Goal: Task Accomplishment & Management: Manage account settings

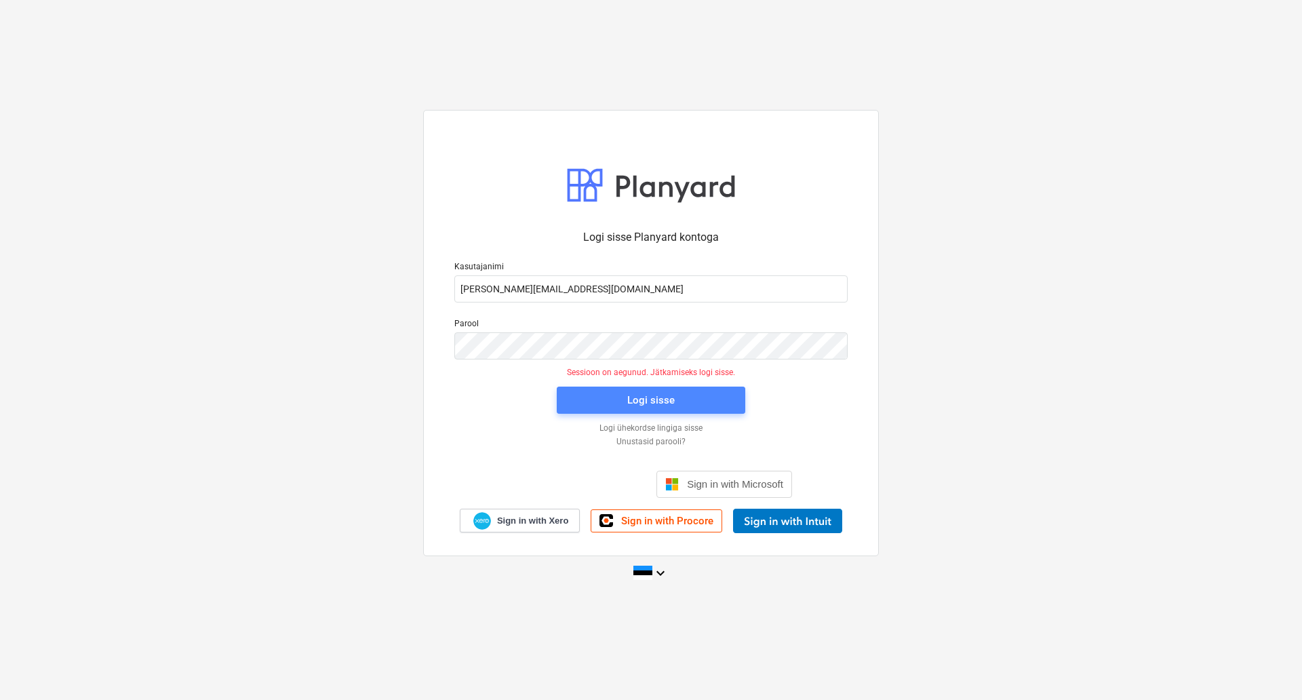
click at [579, 402] on span "Logi sisse" at bounding box center [651, 400] width 156 height 18
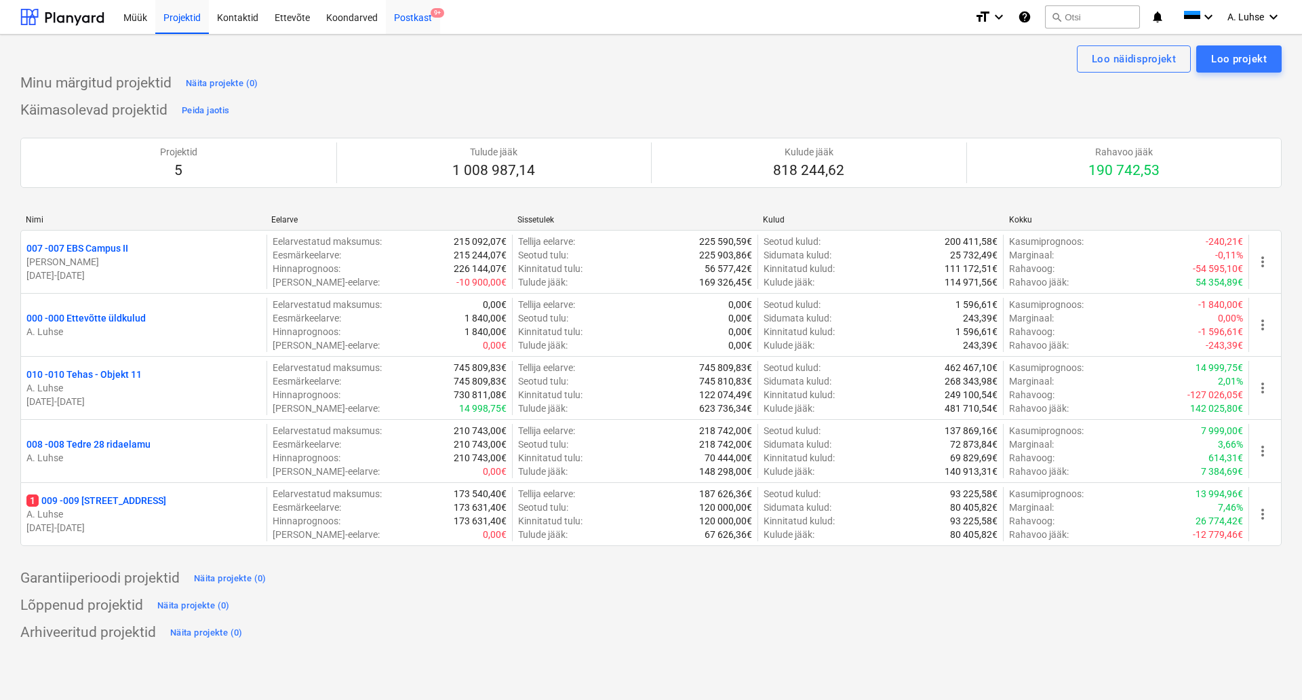
click at [425, 20] on div "Postkast 9+" at bounding box center [413, 16] width 54 height 35
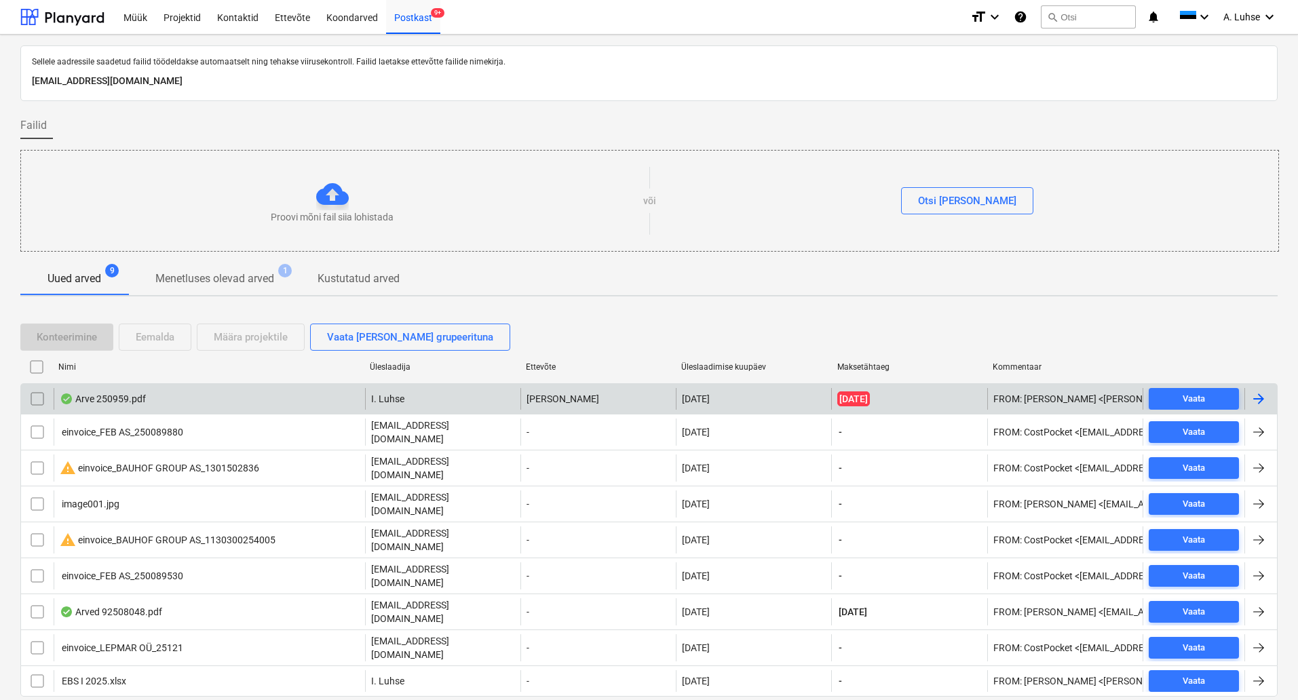
click at [241, 410] on div "Arve 250959.pdf I. [PERSON_NAME] OÜ [DATE] [DATE] FROM: [PERSON_NAME] <[PERSON_…" at bounding box center [648, 398] width 1257 height 31
click at [233, 406] on div "Arve 250959.pdf" at bounding box center [209, 399] width 311 height 22
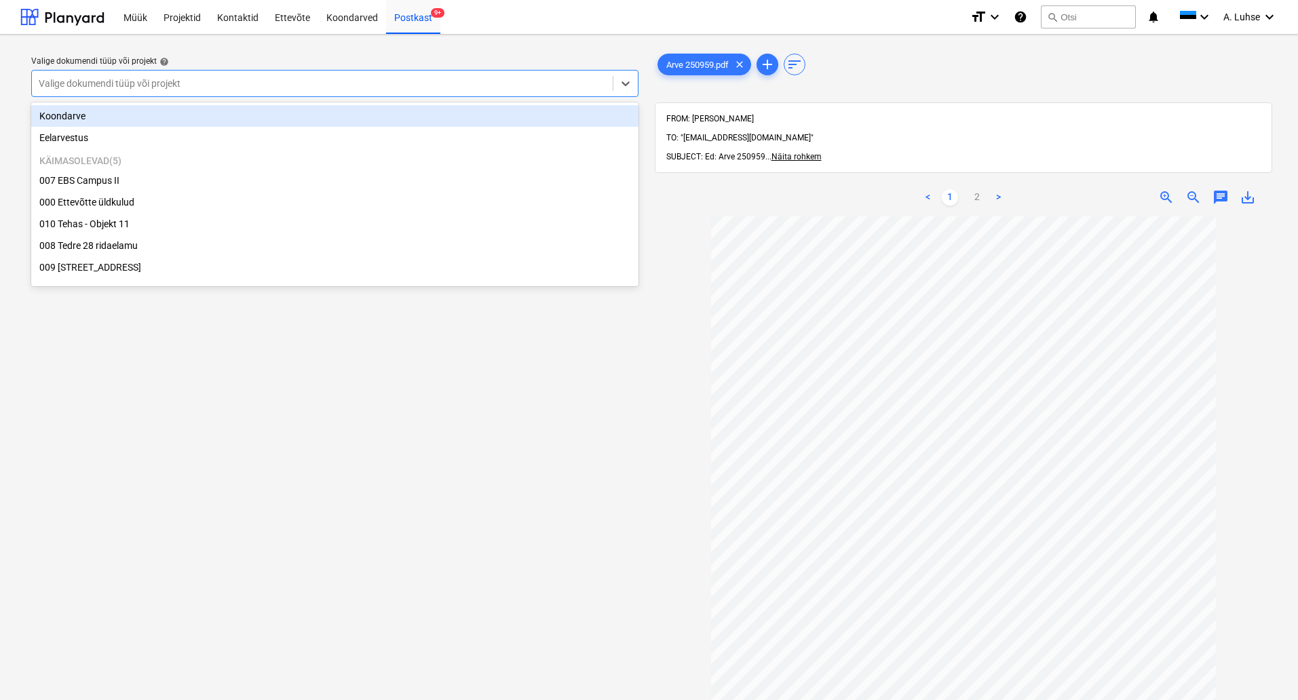
click at [480, 83] on div at bounding box center [322, 84] width 567 height 14
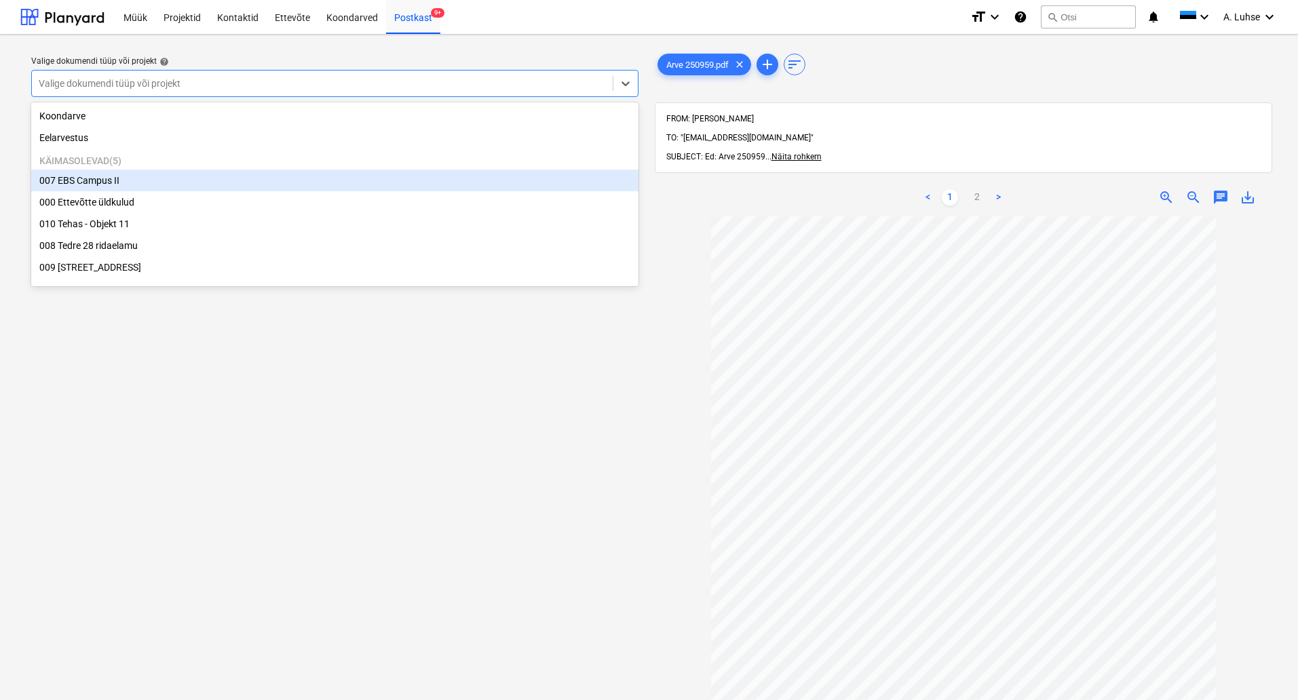
click at [425, 173] on div "007 EBS Campus II" at bounding box center [334, 181] width 607 height 22
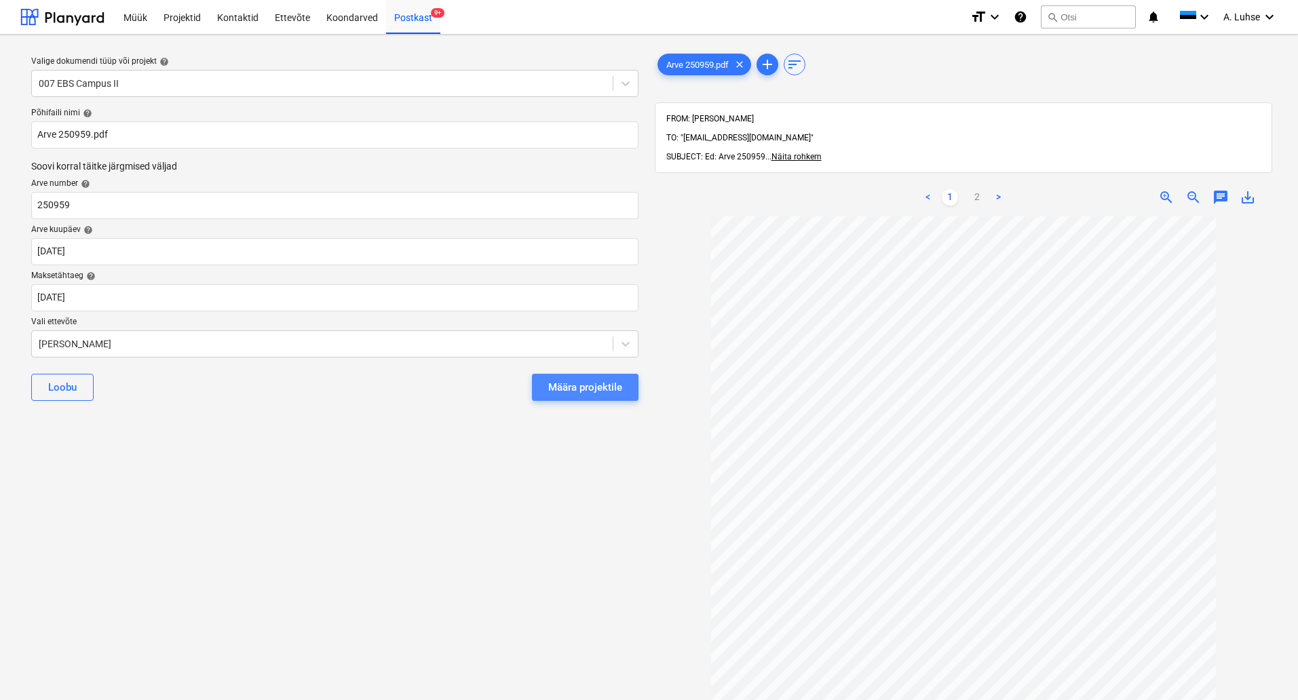
click at [570, 381] on div "Määra projektile" at bounding box center [585, 387] width 74 height 18
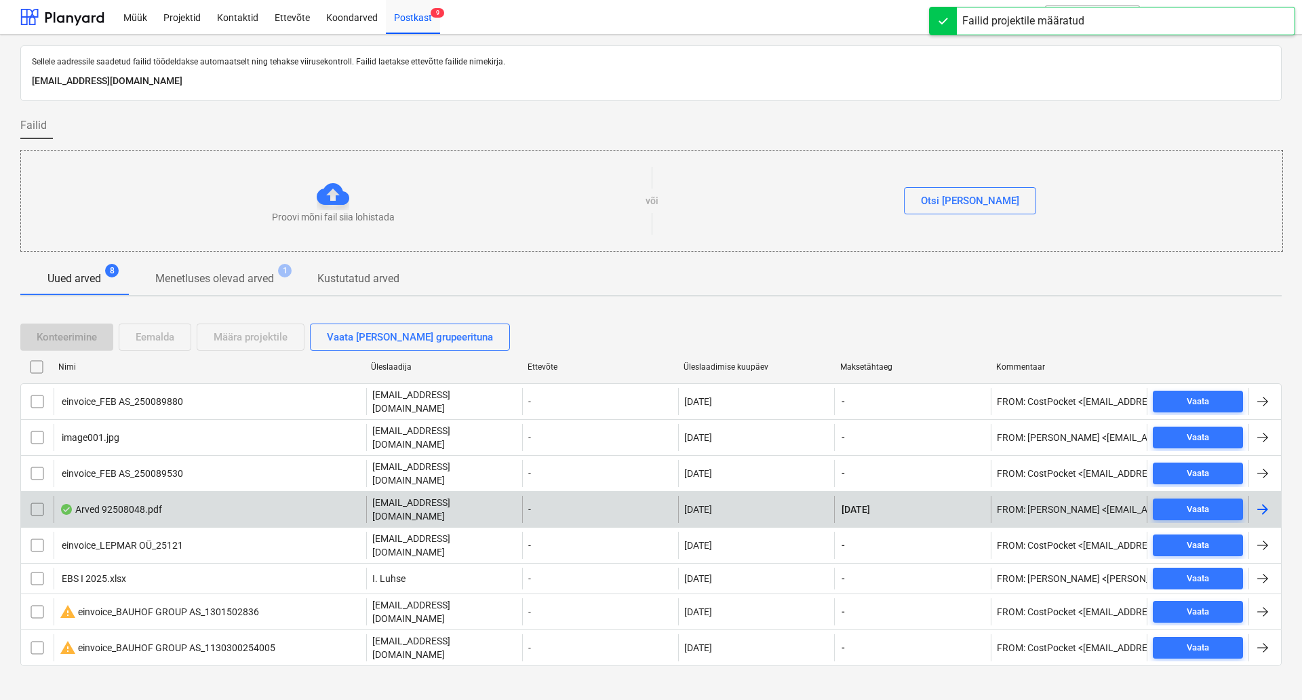
click at [269, 496] on div "Arved 92508048.pdf" at bounding box center [210, 509] width 313 height 27
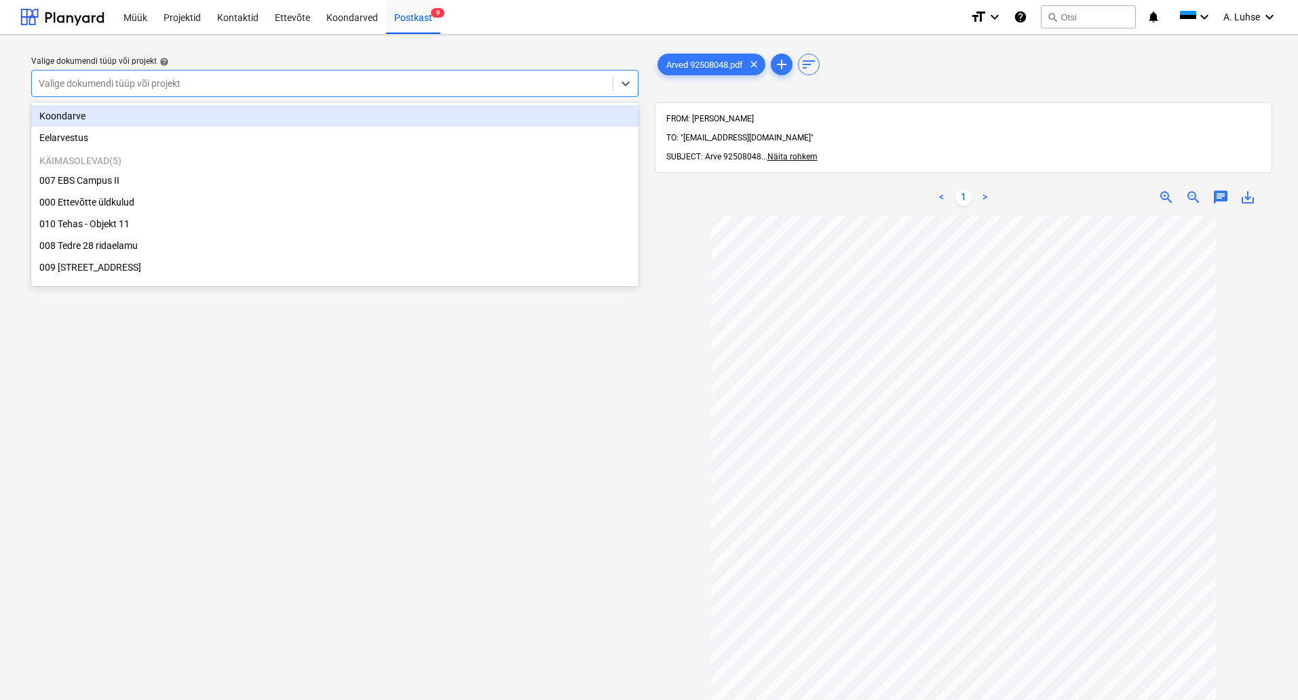
click at [380, 93] on div "Valige dokumendi tüüp või projekt" at bounding box center [322, 83] width 581 height 19
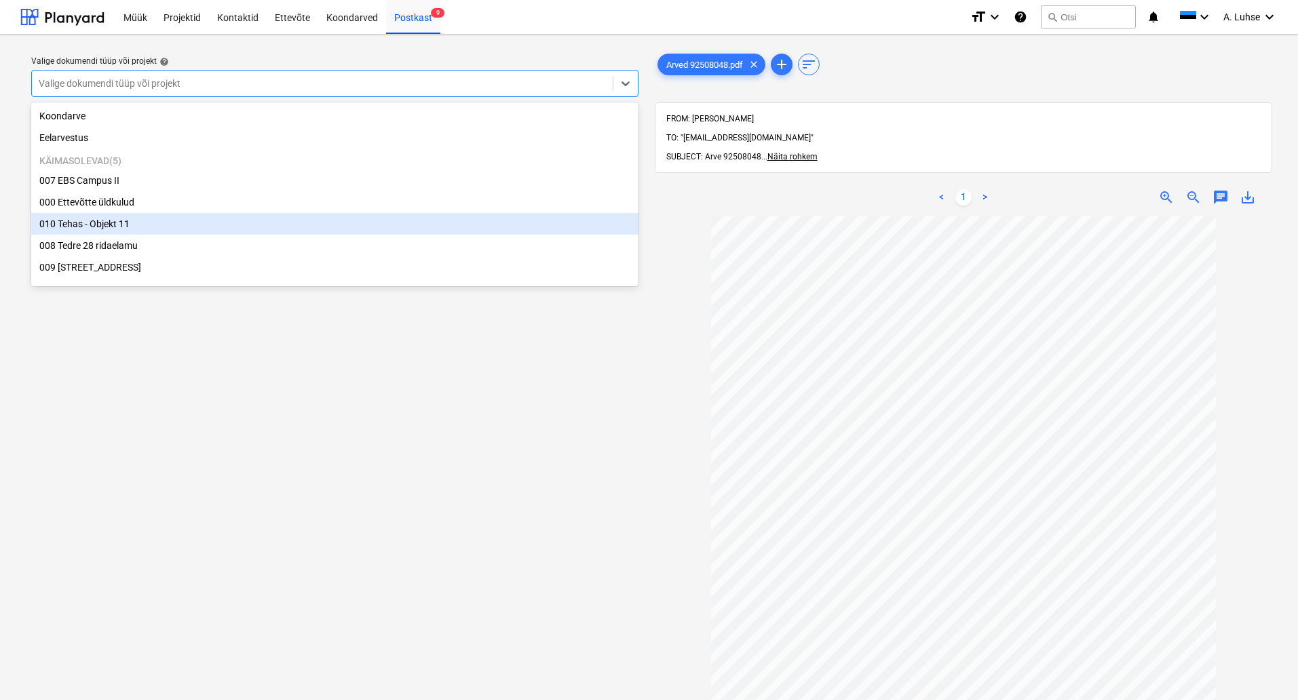
click at [334, 230] on div "010 Tehas - Objekt 11" at bounding box center [334, 224] width 607 height 22
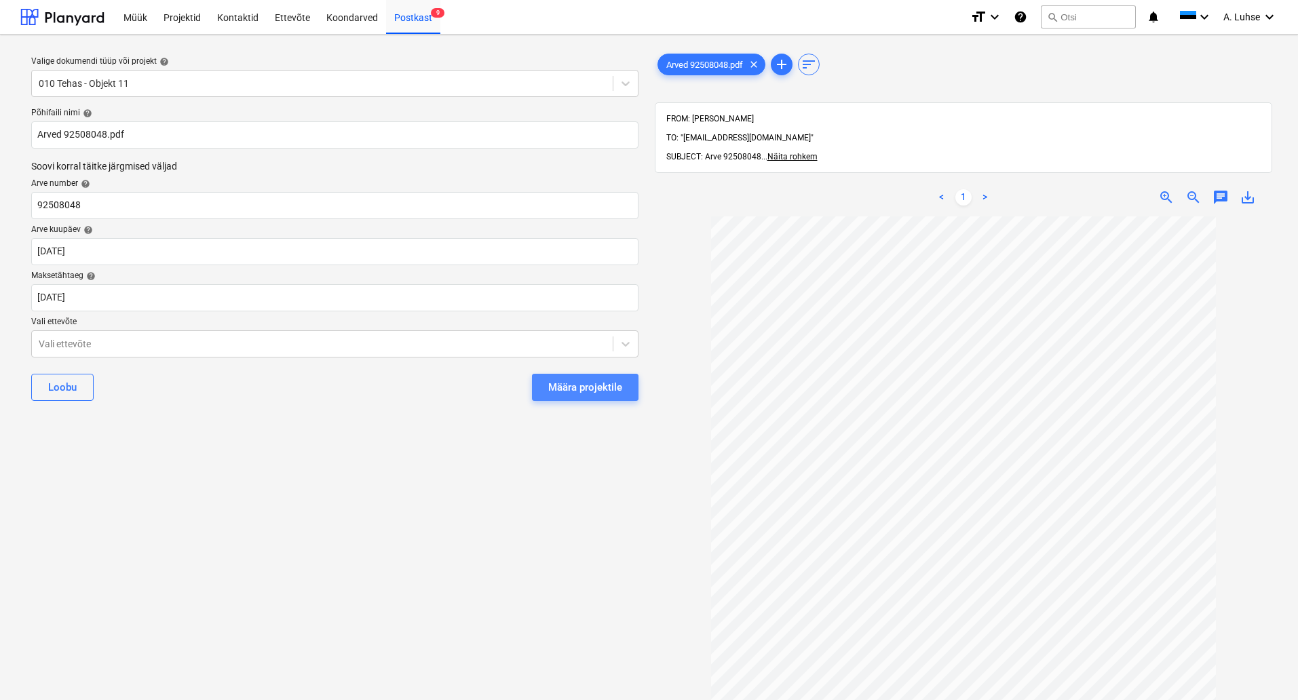
click at [570, 378] on div "Määra projektile" at bounding box center [585, 387] width 74 height 18
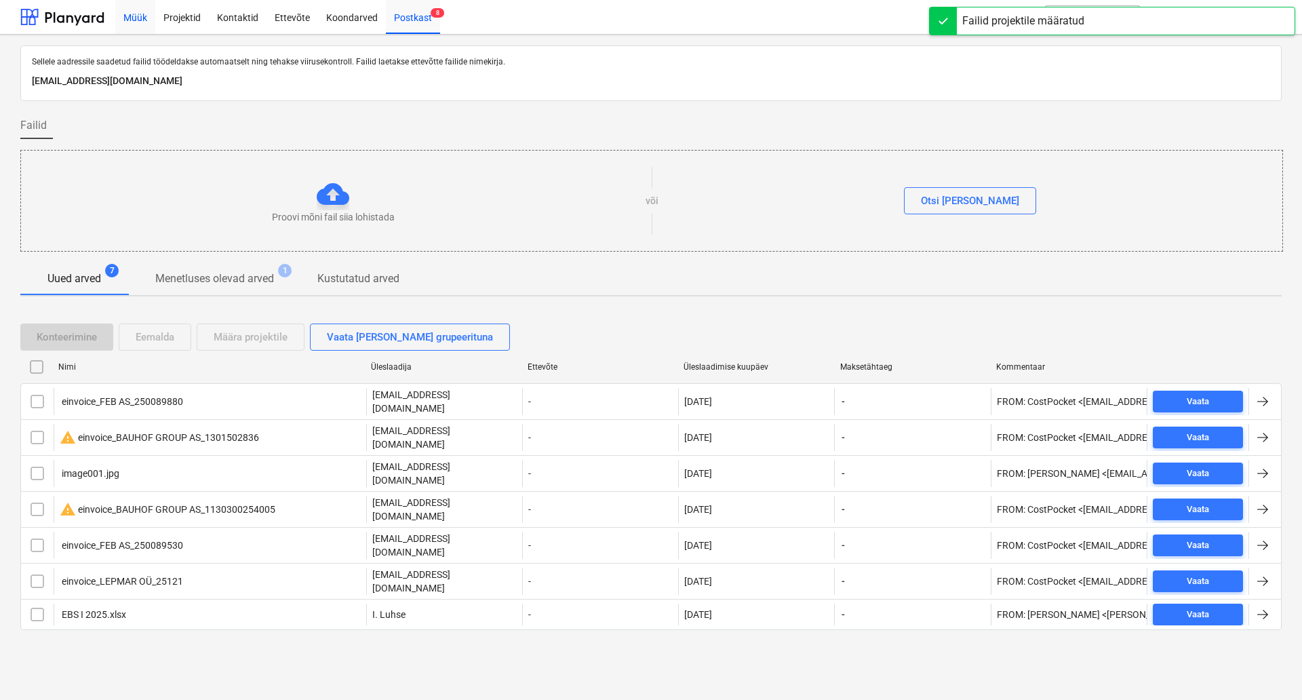
click at [150, 26] on div "Müük" at bounding box center [135, 16] width 40 height 35
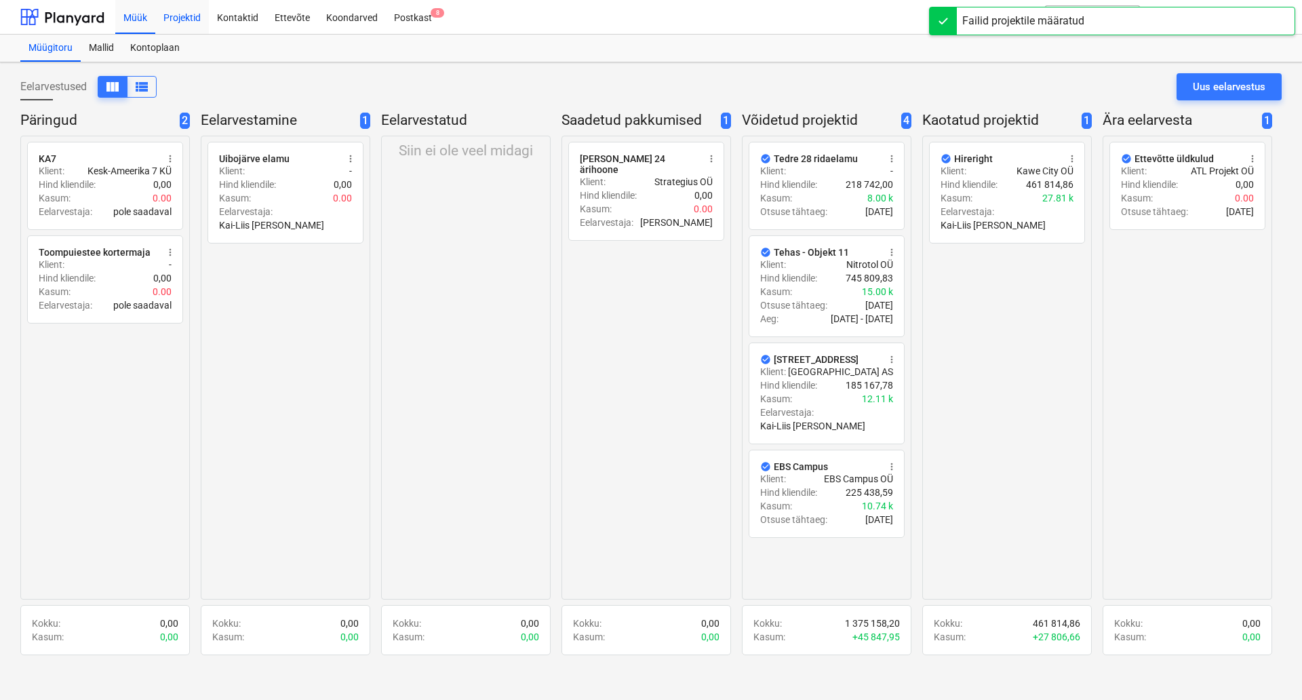
click at [189, 18] on div "Projektid" at bounding box center [182, 16] width 54 height 35
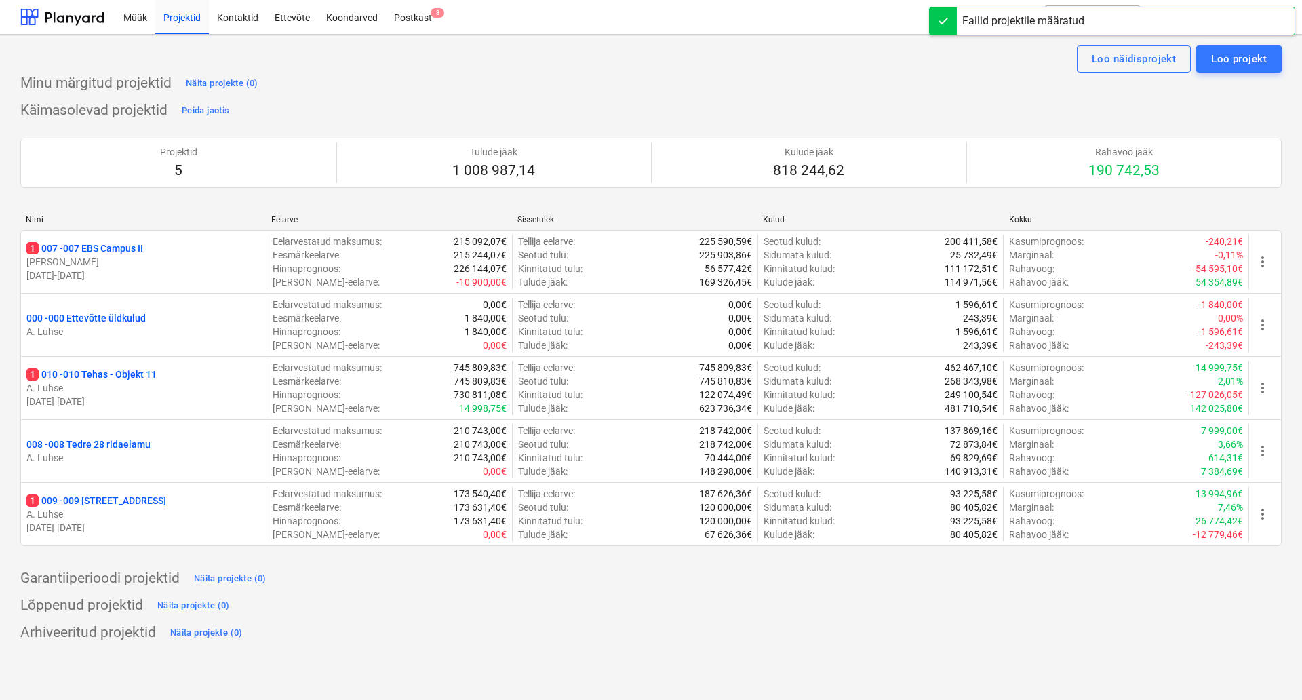
click at [456, 97] on div "Minu märgitud projektid Näita projekte (0) Käimasolevad projektid Peida jaotis …" at bounding box center [651, 358] width 1262 height 571
click at [362, 625] on div "Arhiveeritud projektid Näita projekte (0)" at bounding box center [651, 633] width 1262 height 22
click at [509, 608] on div "Lõppenud projektid Näita projekte (0)" at bounding box center [651, 606] width 1262 height 22
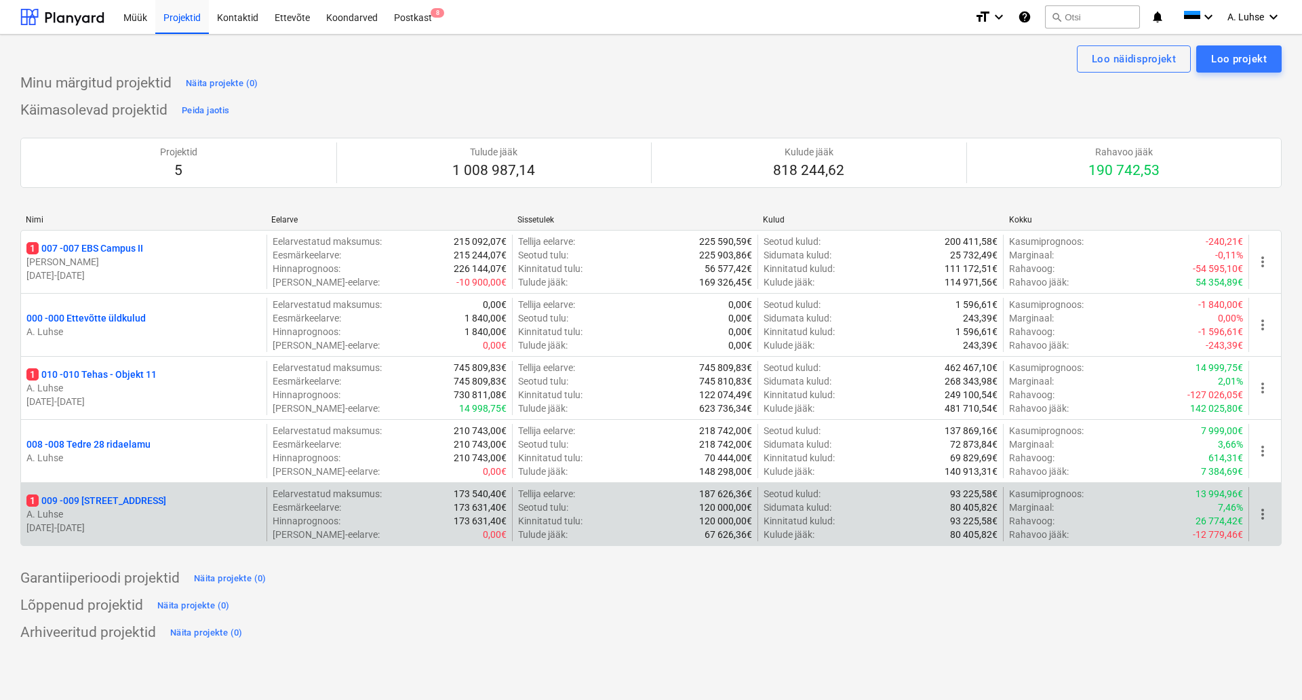
click at [131, 495] on p "1 009 - 009 [GEOGRAPHIC_DATA] mnt 15" at bounding box center [96, 501] width 140 height 14
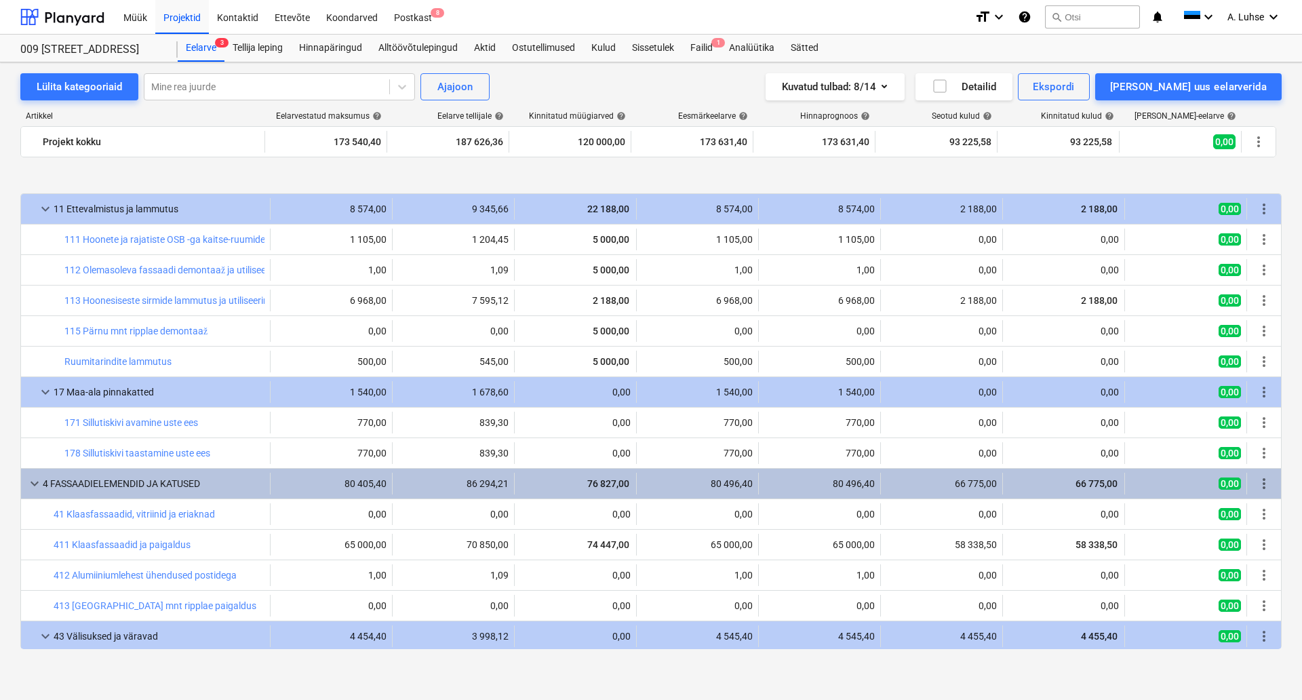
scroll to position [663, 0]
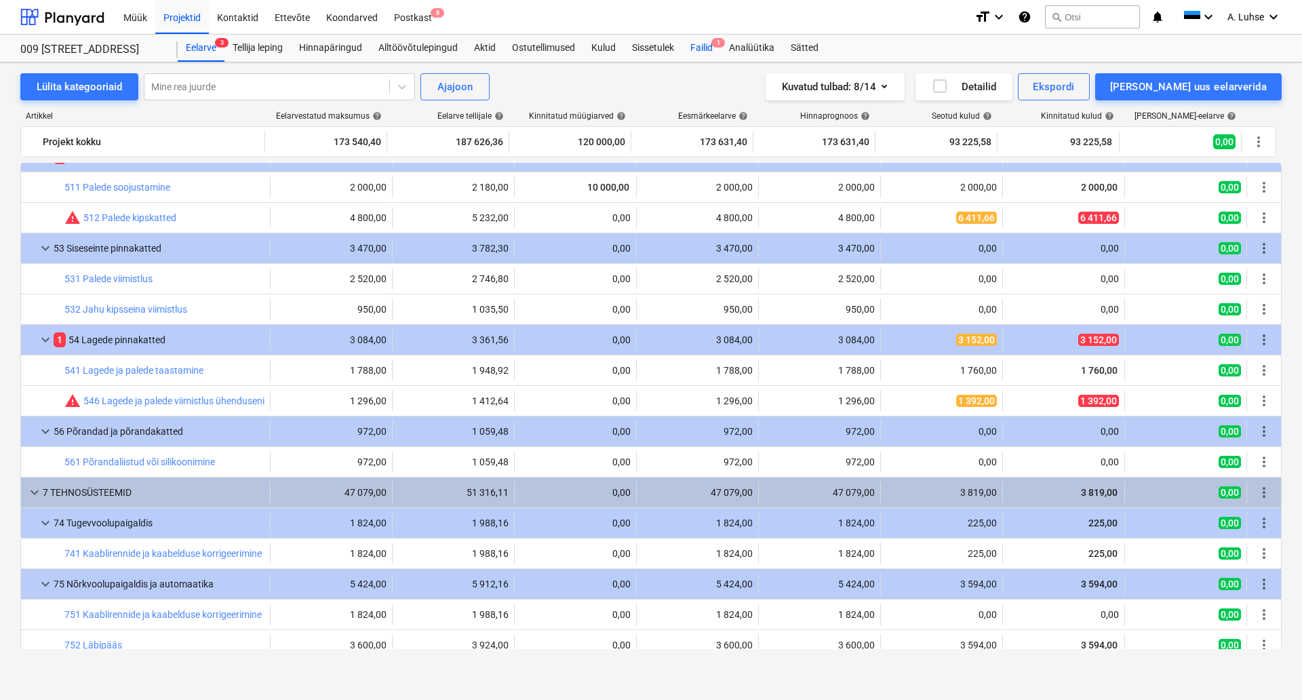
click at [703, 50] on div "Failid 1" at bounding box center [701, 48] width 39 height 27
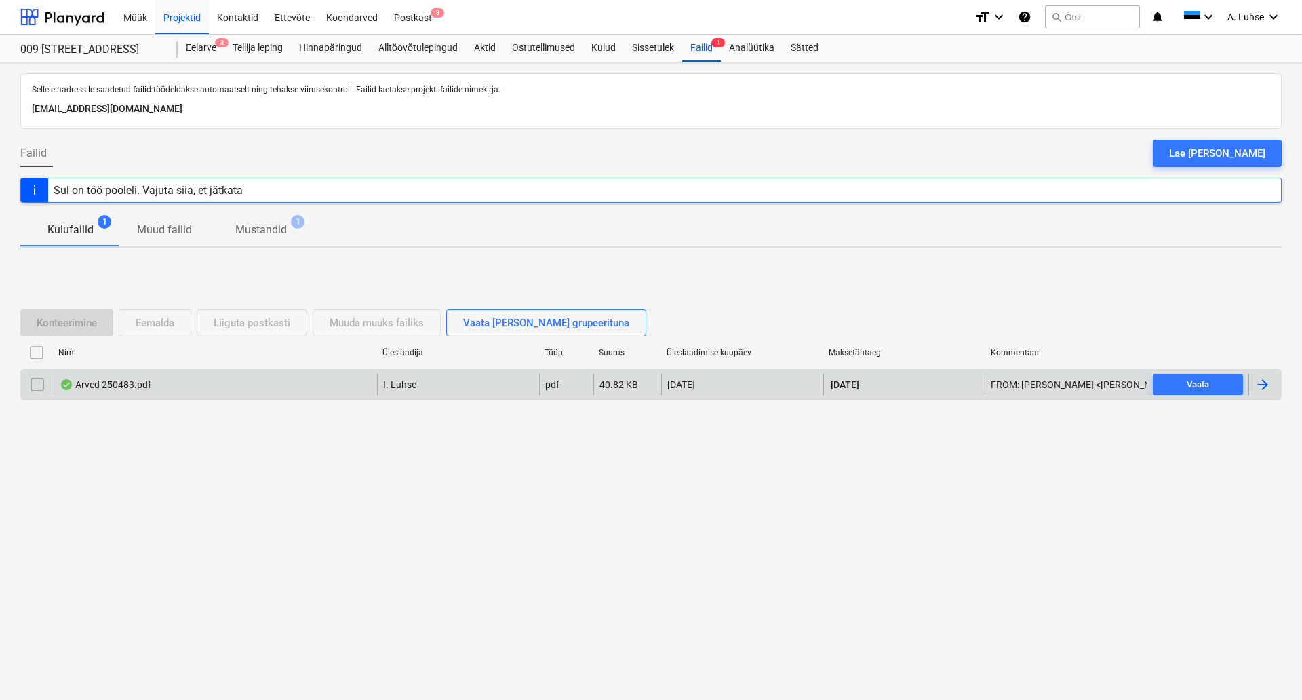
click at [300, 388] on div "Arved 250483.pdf" at bounding box center [216, 385] width 324 height 22
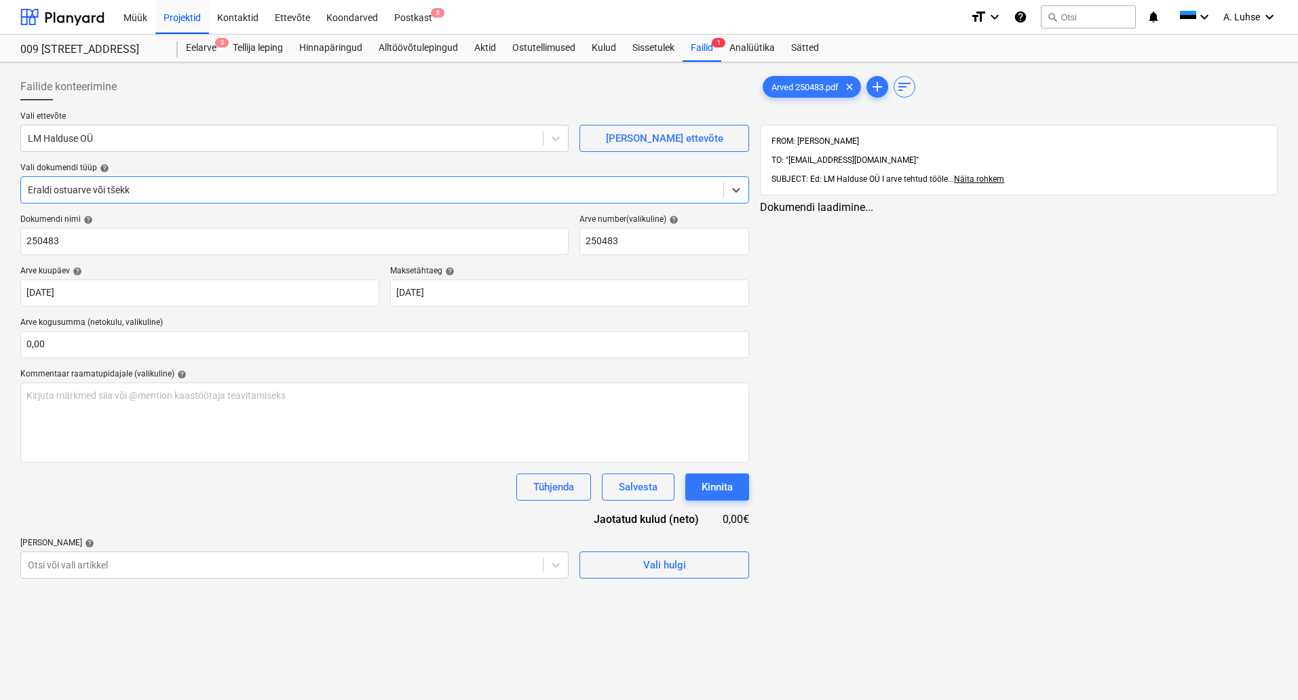
type input "250483"
type input "[DATE]"
click at [185, 19] on div "Projektid" at bounding box center [182, 16] width 54 height 35
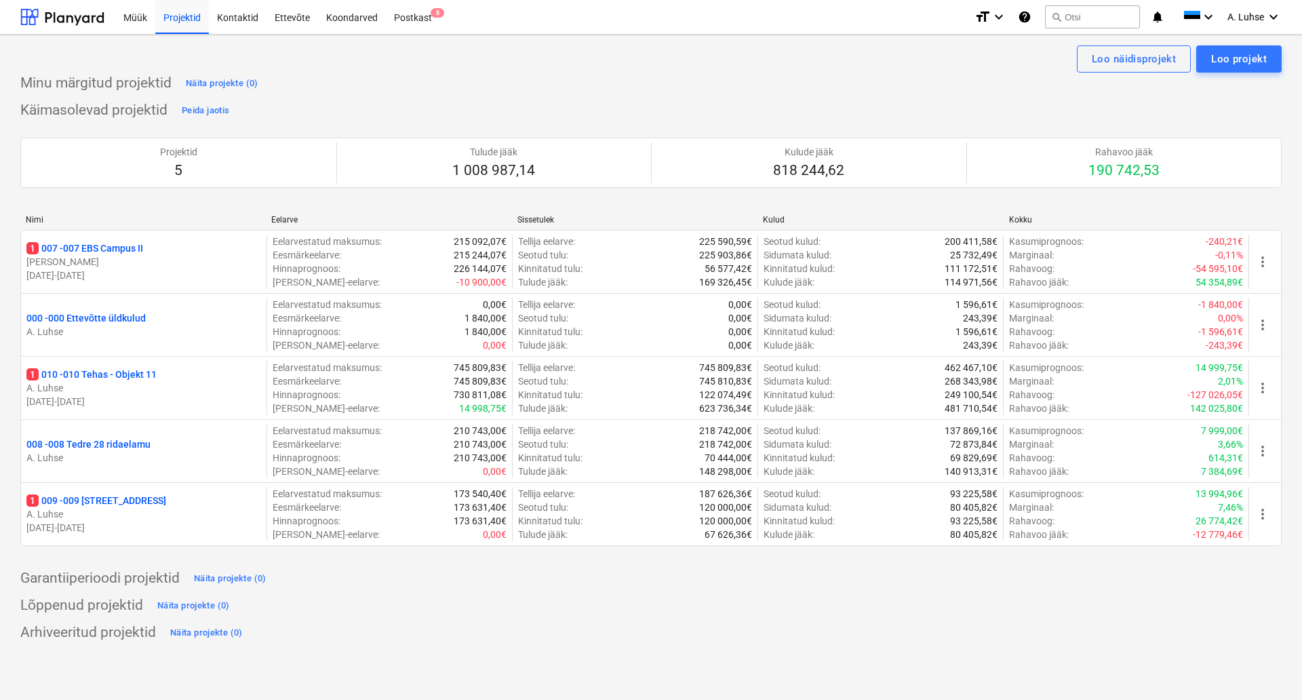
click at [366, 104] on div "Käimasolevad projektid Peida jaotis Projektid 5 Tulude jääk 1 008 987,14 Kulude…" at bounding box center [651, 331] width 1262 height 463
